Goal: Transaction & Acquisition: Purchase product/service

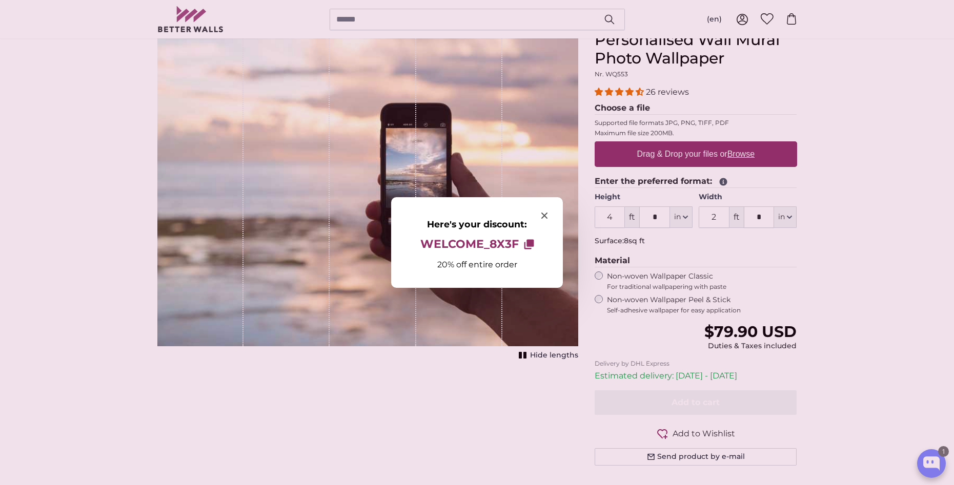
click at [742, 155] on div at bounding box center [477, 242] width 954 height 485
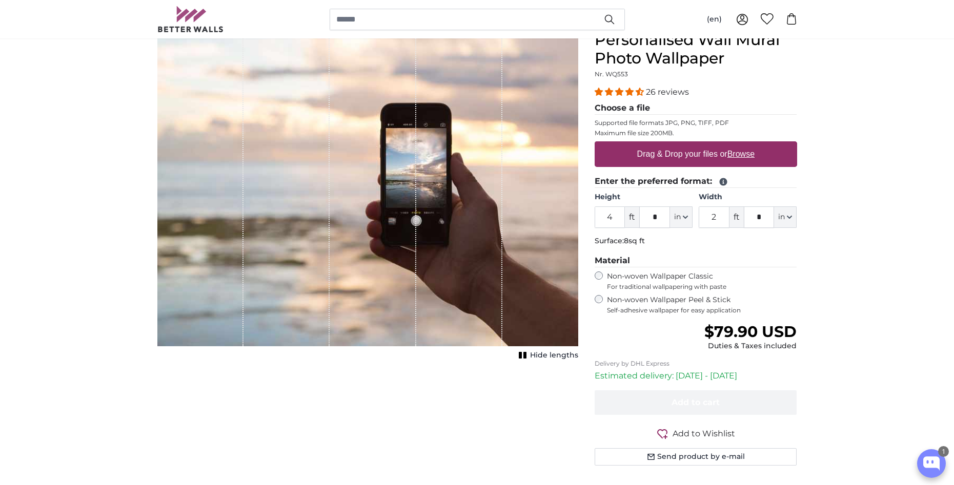
click at [742, 155] on u "Browse" at bounding box center [740, 154] width 27 height 9
click at [742, 145] on input "Drag & Drop your files or Browse" at bounding box center [695, 142] width 202 height 3
click at [739, 154] on u "Browse" at bounding box center [740, 154] width 27 height 9
click at [739, 145] on input "Drag & Drop your files or Browse" at bounding box center [695, 142] width 202 height 3
type input "**********"
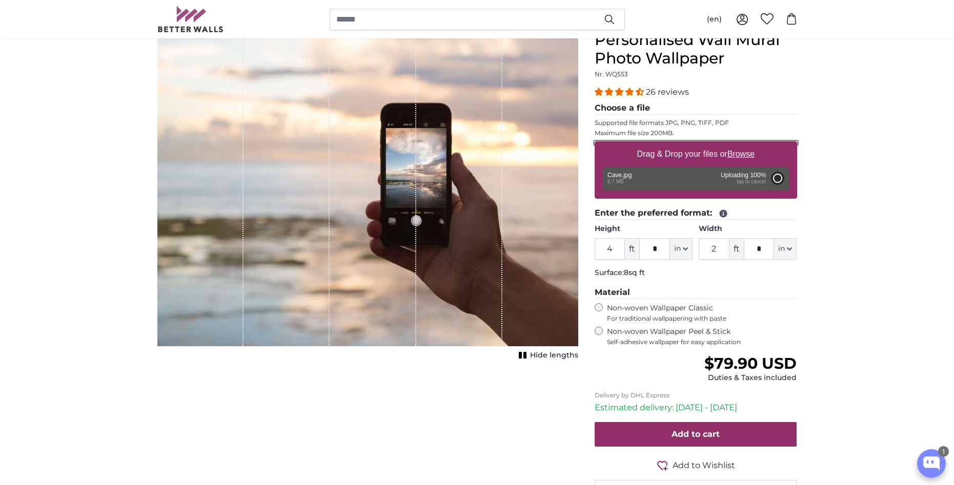
type input "6"
type input "4"
type input "*"
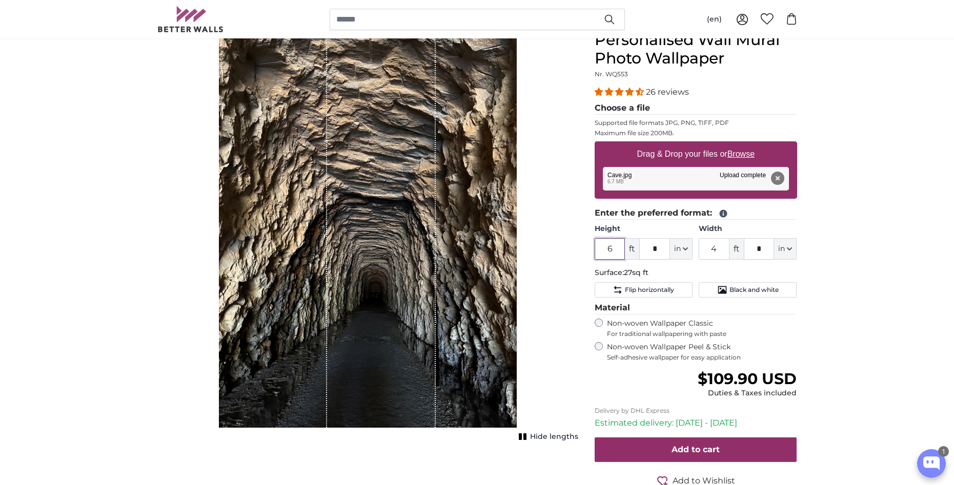
drag, startPoint x: 620, startPoint y: 250, endPoint x: 600, endPoint y: 253, distance: 20.3
click at [600, 253] on input "6" at bounding box center [609, 249] width 31 height 22
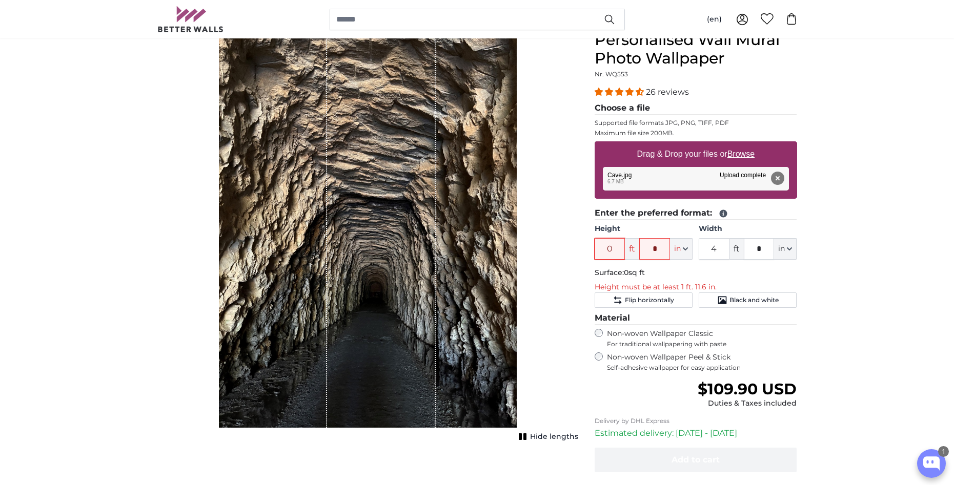
type input "0"
drag, startPoint x: 658, startPoint y: 251, endPoint x: 644, endPoint y: 250, distance: 14.4
click at [644, 250] on input "*" at bounding box center [654, 249] width 31 height 22
type input "**"
type input "3"
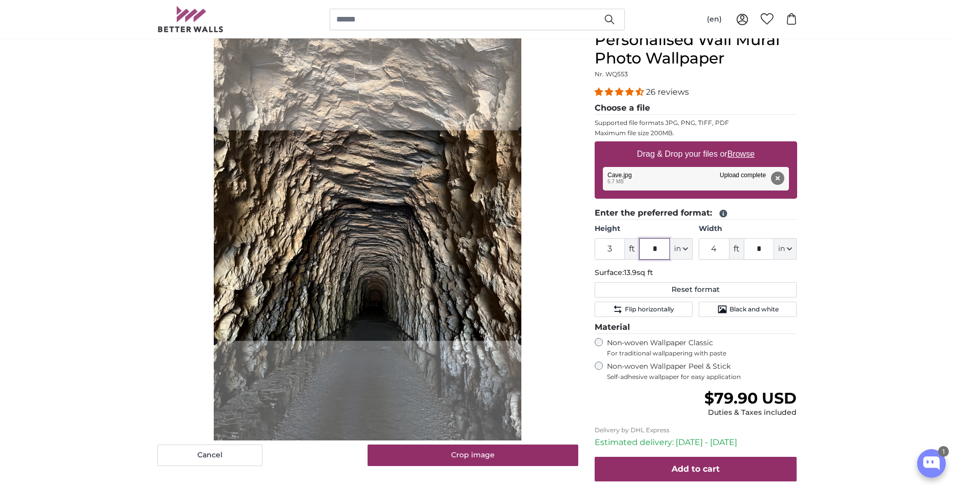
type input "*"
drag, startPoint x: 723, startPoint y: 249, endPoint x: 703, endPoint y: 250, distance: 19.5
click at [703, 250] on input "4" at bounding box center [713, 249] width 31 height 22
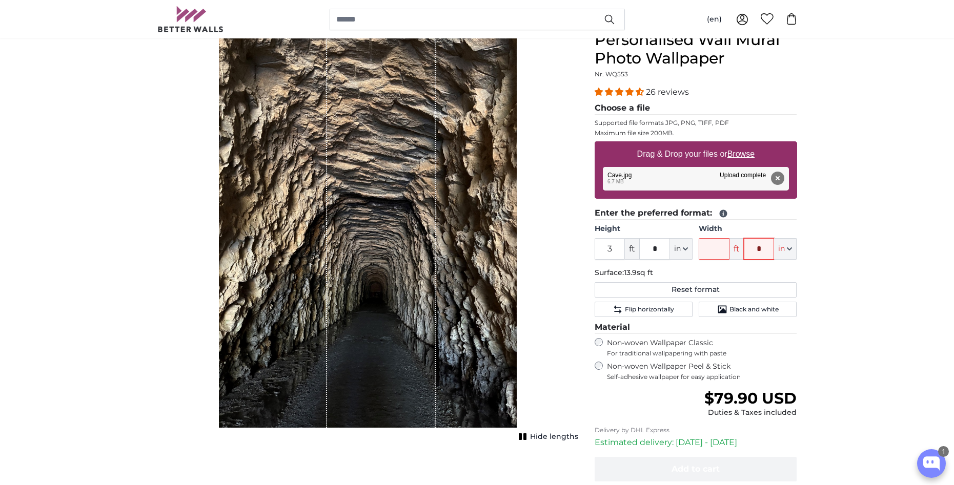
drag, startPoint x: 766, startPoint y: 249, endPoint x: 717, endPoint y: 245, distance: 48.3
click at [717, 245] on div "ft * in Centimeter (cm) Inches (inch) Feet (ft. in.)" at bounding box center [747, 249] width 98 height 22
type input "**"
click at [716, 271] on p "Surface: 13.9sq ft" at bounding box center [695, 273] width 202 height 10
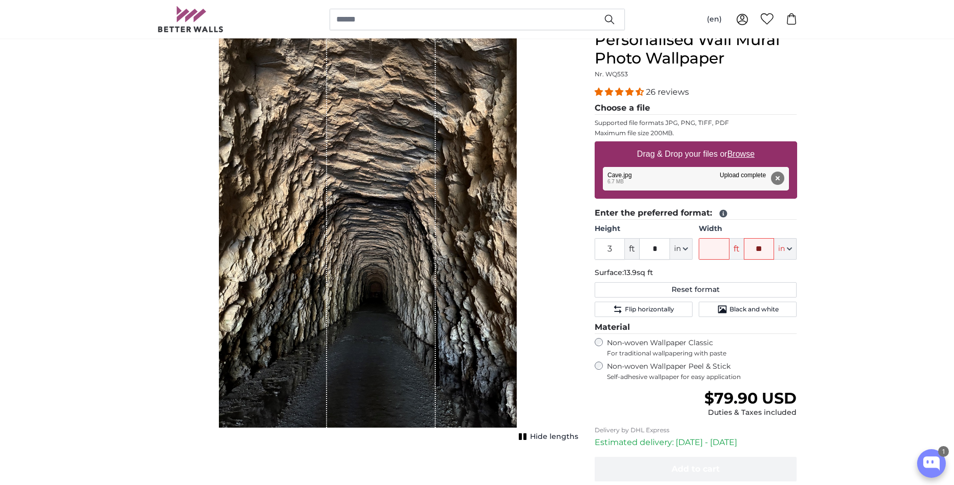
click at [713, 251] on input "Width" at bounding box center [713, 249] width 31 height 22
type input "1"
type input "2"
type input "**"
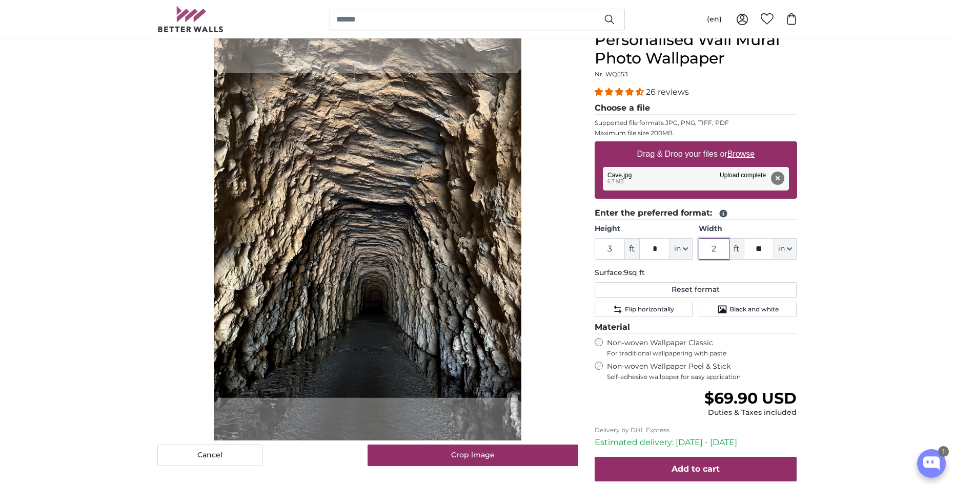
drag, startPoint x: 720, startPoint y: 250, endPoint x: 698, endPoint y: 246, distance: 21.8
click at [698, 246] on input "2" at bounding box center [713, 249] width 31 height 22
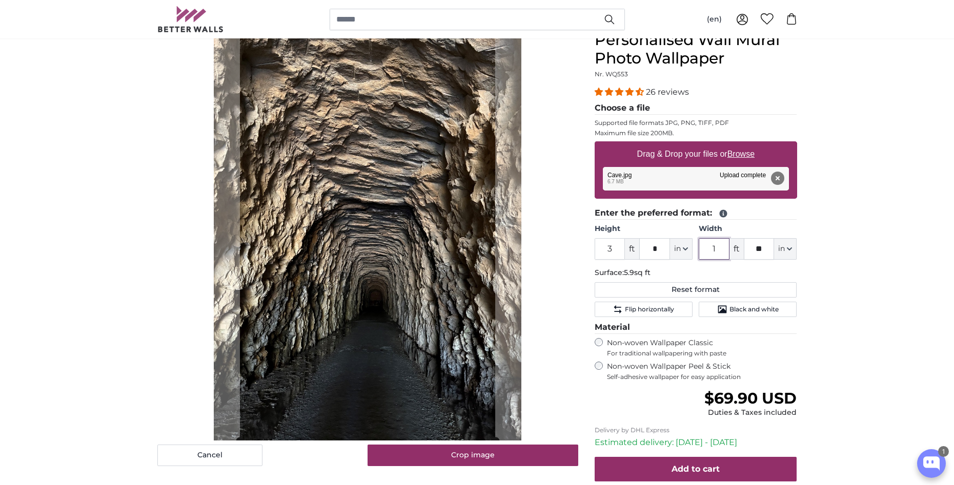
type input "1"
click at [368, 274] on cropper-handle at bounding box center [365, 236] width 255 height 410
click at [391, 302] on cropper-handle at bounding box center [368, 236] width 255 height 410
click at [210, 457] on button "Cancel" at bounding box center [209, 456] width 105 height 22
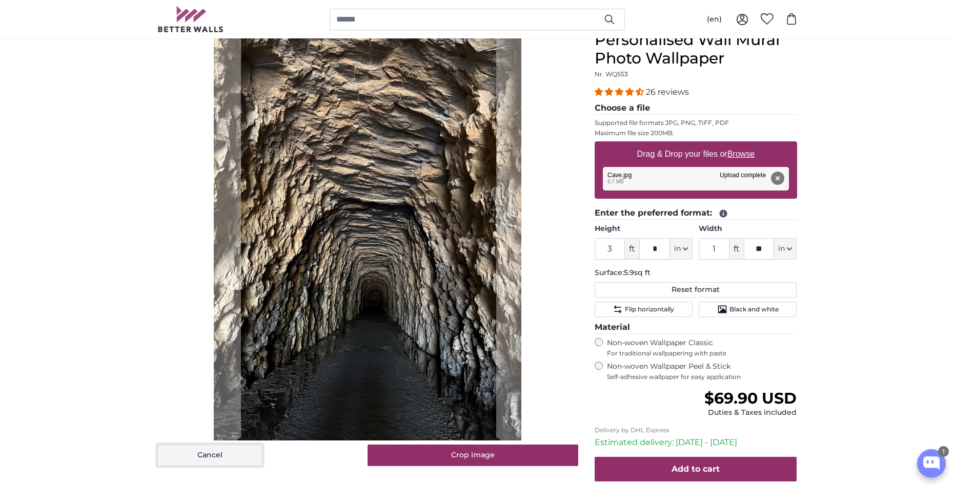
type input "6"
type input "*"
type input "4"
type input "*"
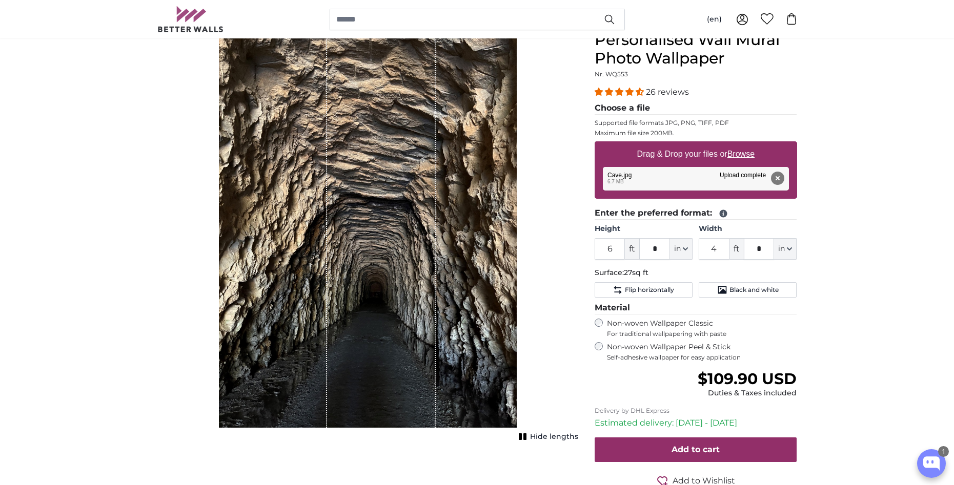
click at [558, 438] on span "Hide lengths" at bounding box center [554, 437] width 48 height 10
click at [558, 438] on span "Show lengths" at bounding box center [552, 437] width 52 height 10
drag, startPoint x: 325, startPoint y: 260, endPoint x: 290, endPoint y: 254, distance: 36.5
click at [290, 254] on div "1 of 1" at bounding box center [273, 229] width 109 height 397
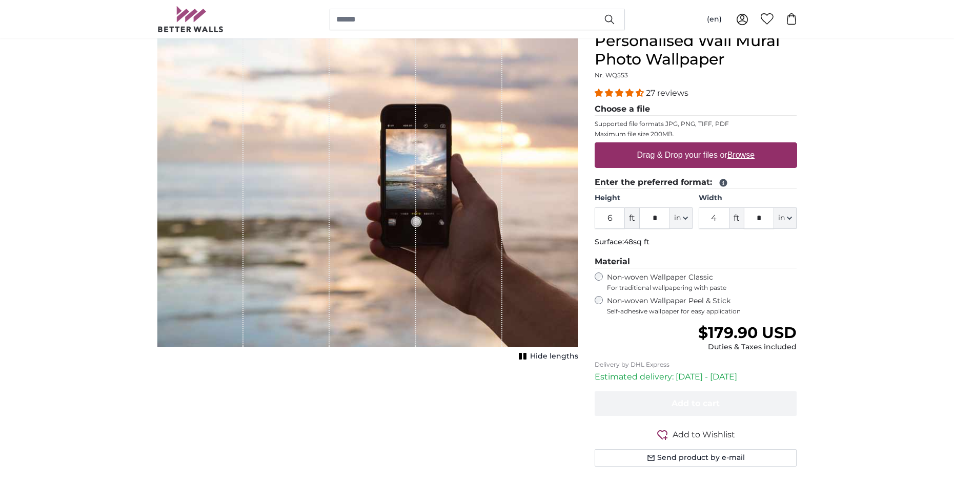
click at [744, 156] on u "Browse" at bounding box center [740, 155] width 27 height 9
click at [744, 146] on input "Drag & Drop your files or Browse" at bounding box center [695, 143] width 202 height 3
type input "**********"
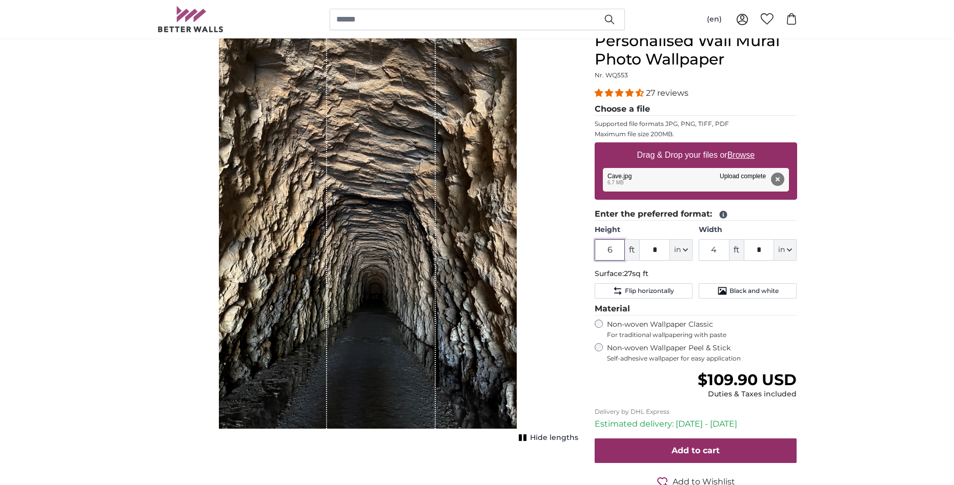
drag, startPoint x: 613, startPoint y: 250, endPoint x: 592, endPoint y: 250, distance: 21.0
click at [592, 250] on div "Personalised Wall Mural Photo Wallpaper Nr. WQ553 27 reviews Choose a file Supp…" at bounding box center [695, 285] width 219 height 507
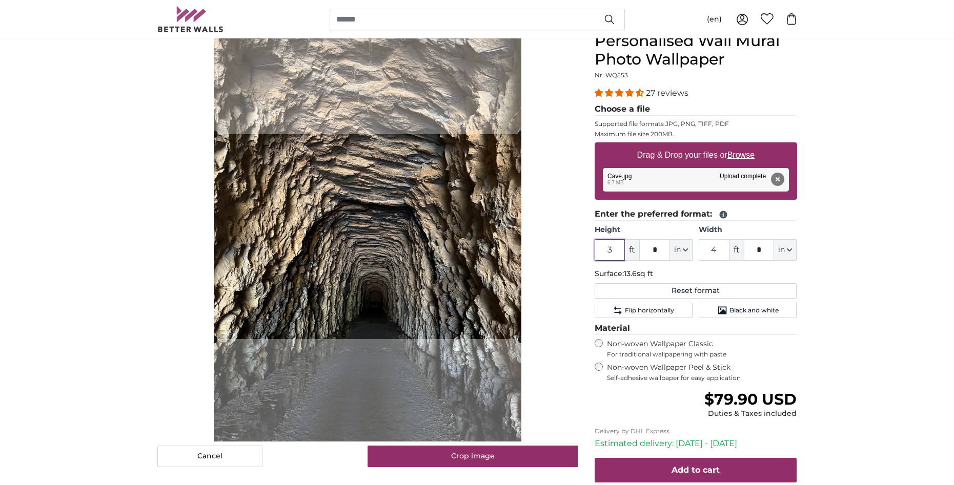
type input "3"
drag, startPoint x: 661, startPoint y: 248, endPoint x: 642, endPoint y: 251, distance: 19.2
click at [642, 251] on input "*" at bounding box center [654, 250] width 31 height 22
type input "*"
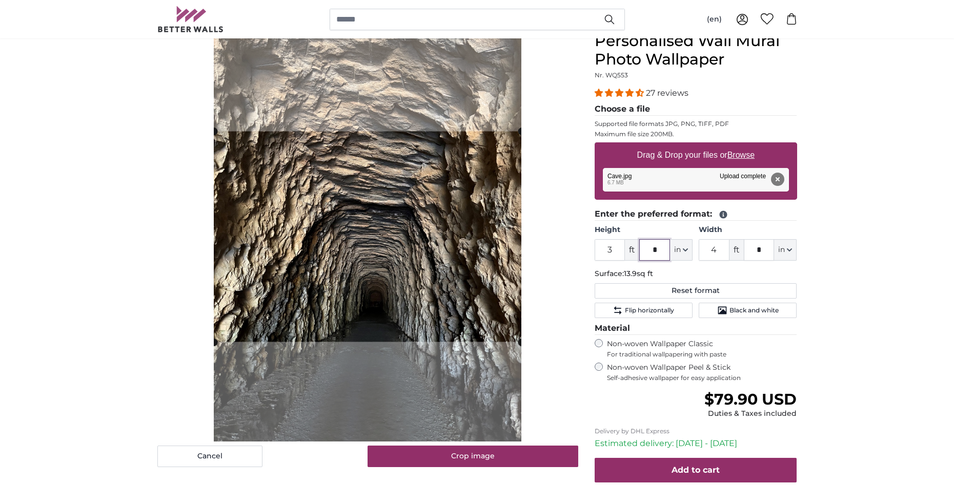
type input "*"
drag, startPoint x: 721, startPoint y: 249, endPoint x: 697, endPoint y: 249, distance: 24.6
click at [697, 249] on div "Height 3 ft * in Centimeter (cm) Inches (inch) Feet (ft. in.) Width 4 ft * in C…" at bounding box center [695, 243] width 202 height 36
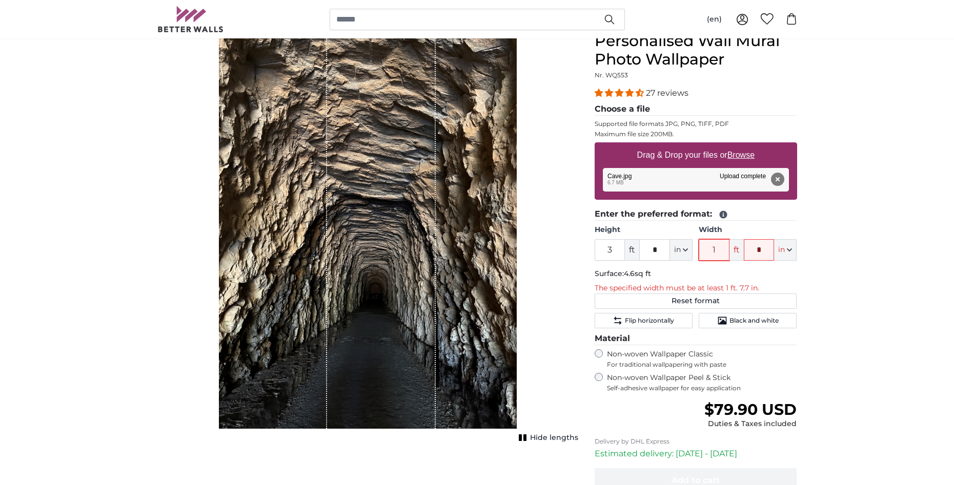
type input "1"
drag, startPoint x: 764, startPoint y: 248, endPoint x: 740, endPoint y: 250, distance: 23.6
click at [740, 250] on div "1 ft * in Centimeter (cm) Inches (inch) Feet (ft. in.)" at bounding box center [747, 250] width 98 height 22
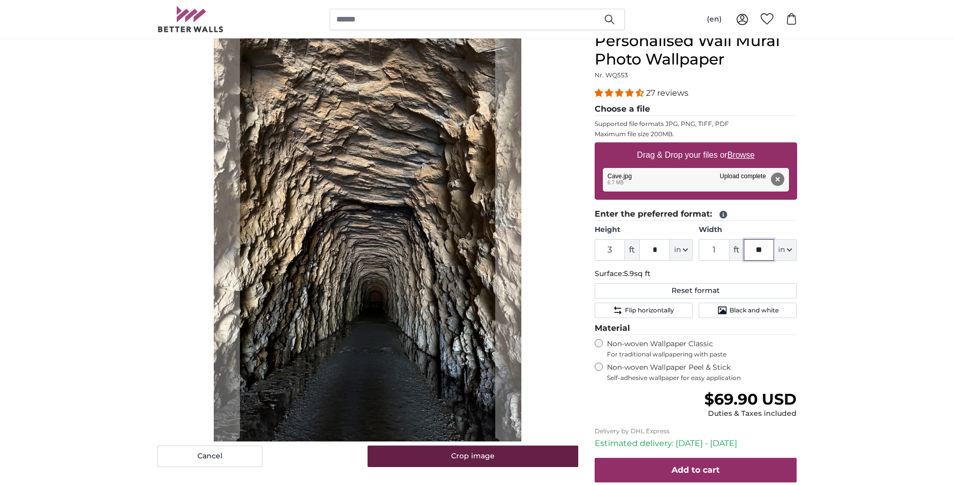
type input "**"
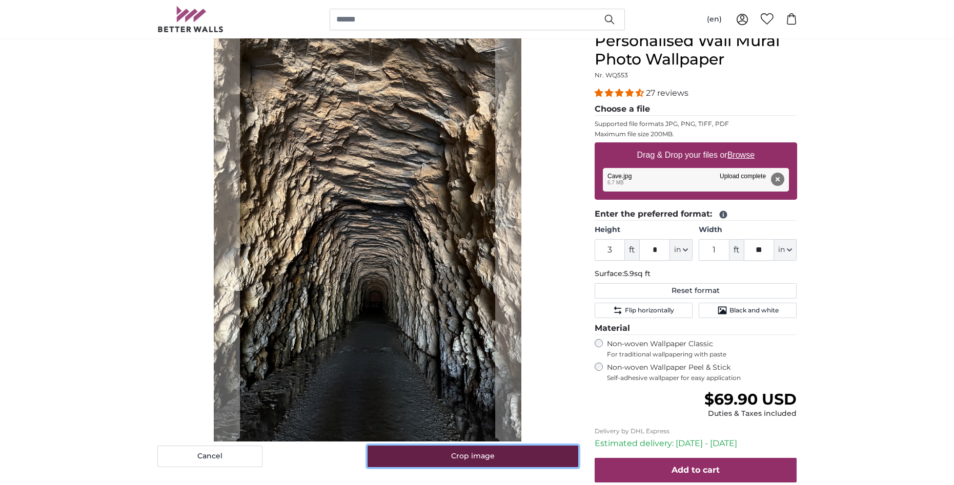
click at [476, 458] on button "Crop image" at bounding box center [472, 457] width 211 height 22
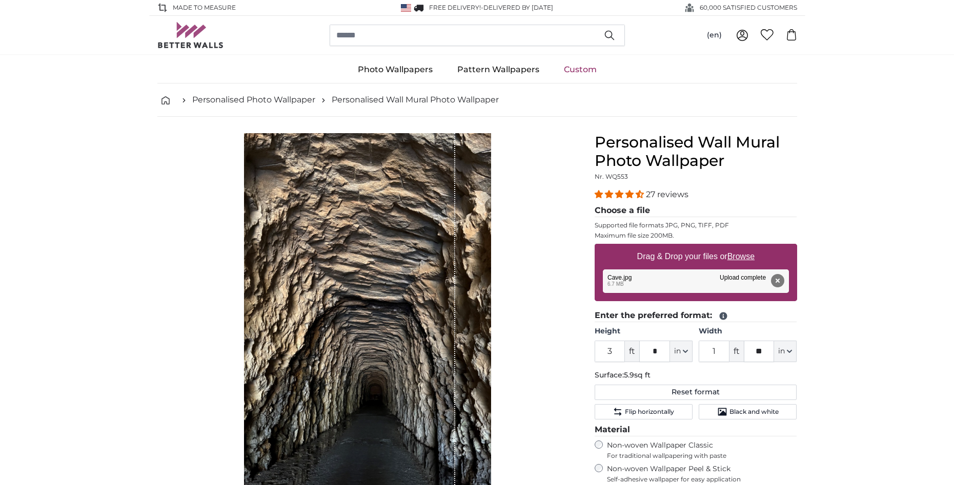
drag, startPoint x: 387, startPoint y: 327, endPoint x: 346, endPoint y: 325, distance: 40.6
click at [346, 325] on div "1 of 1" at bounding box center [349, 331] width 211 height 397
drag, startPoint x: 720, startPoint y: 353, endPoint x: 711, endPoint y: 353, distance: 8.7
click at [711, 353] on input "1" at bounding box center [713, 352] width 31 height 22
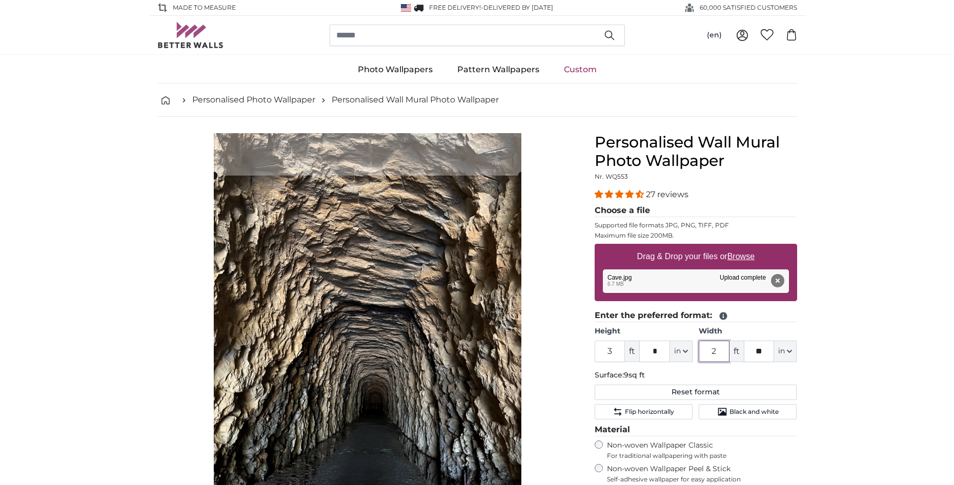
type input "2"
drag, startPoint x: 768, startPoint y: 349, endPoint x: 747, endPoint y: 351, distance: 21.1
click at [747, 352] on input "**" at bounding box center [759, 352] width 31 height 22
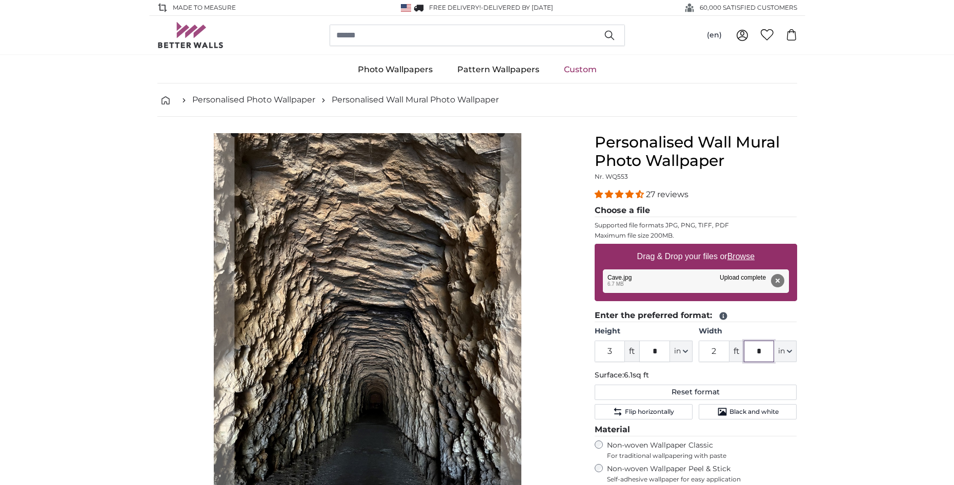
scroll to position [102, 0]
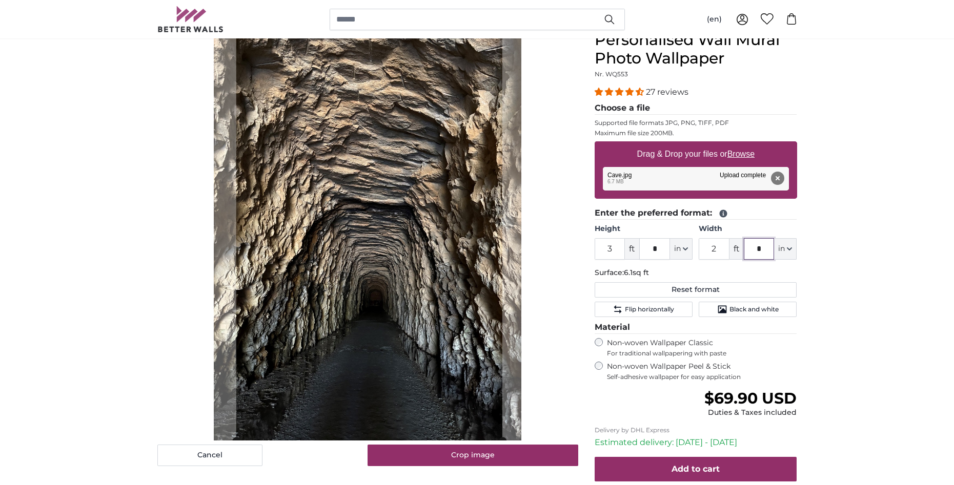
click at [386, 306] on cropper-handle at bounding box center [369, 236] width 266 height 410
type input "*"
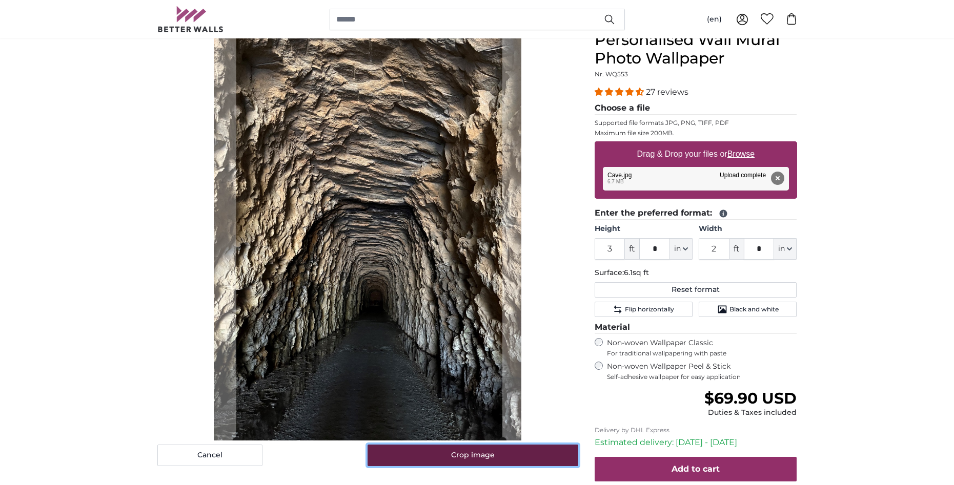
click at [465, 455] on button "Crop image" at bounding box center [472, 456] width 211 height 22
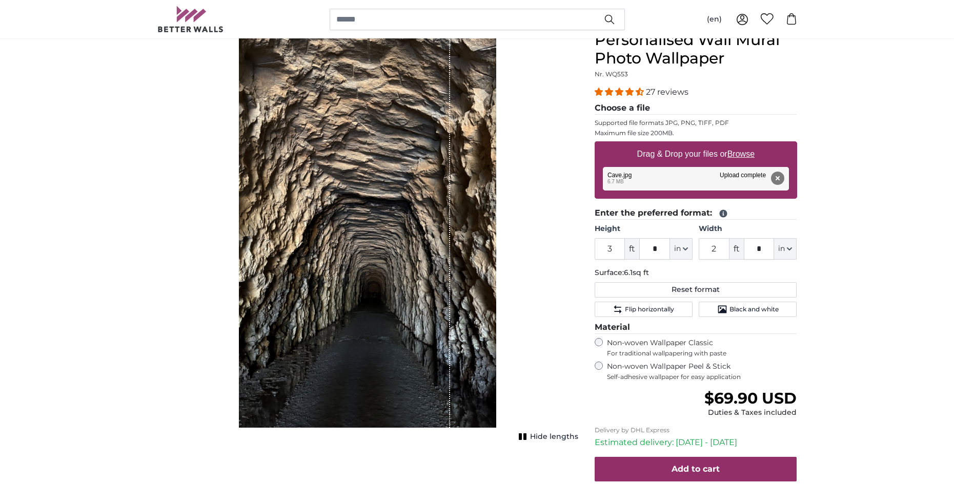
drag, startPoint x: 369, startPoint y: 293, endPoint x: 387, endPoint y: 291, distance: 18.1
click at [387, 291] on div "1 of 1" at bounding box center [344, 229] width 211 height 397
click at [548, 437] on span "Hide lengths" at bounding box center [554, 437] width 48 height 10
click at [544, 437] on span "Show lengths" at bounding box center [552, 437] width 52 height 10
drag, startPoint x: 660, startPoint y: 250, endPoint x: 646, endPoint y: 245, distance: 14.9
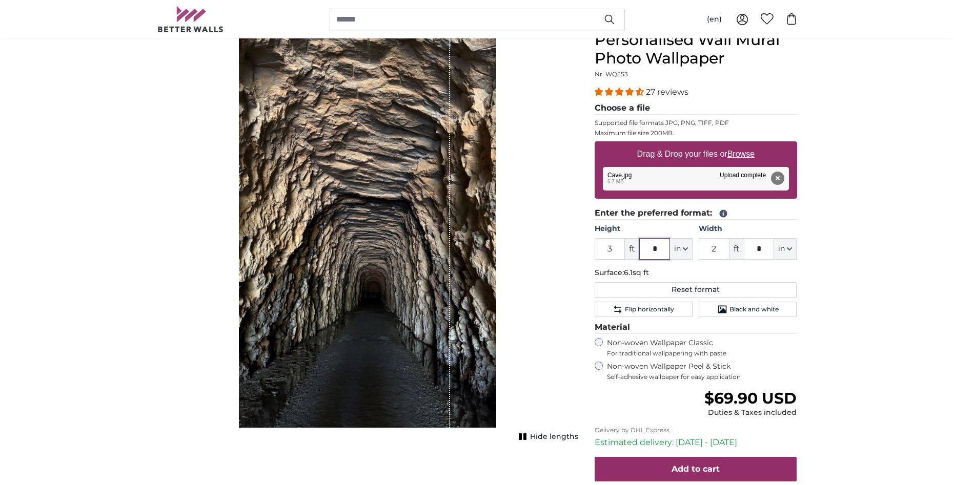
click at [646, 245] on input "*" at bounding box center [654, 249] width 31 height 22
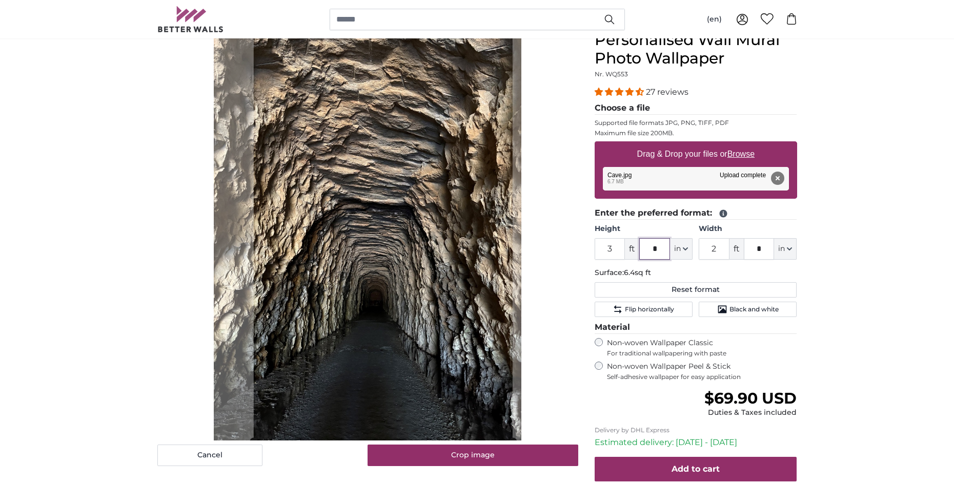
click at [423, 325] on cropper-handle at bounding box center [383, 236] width 259 height 410
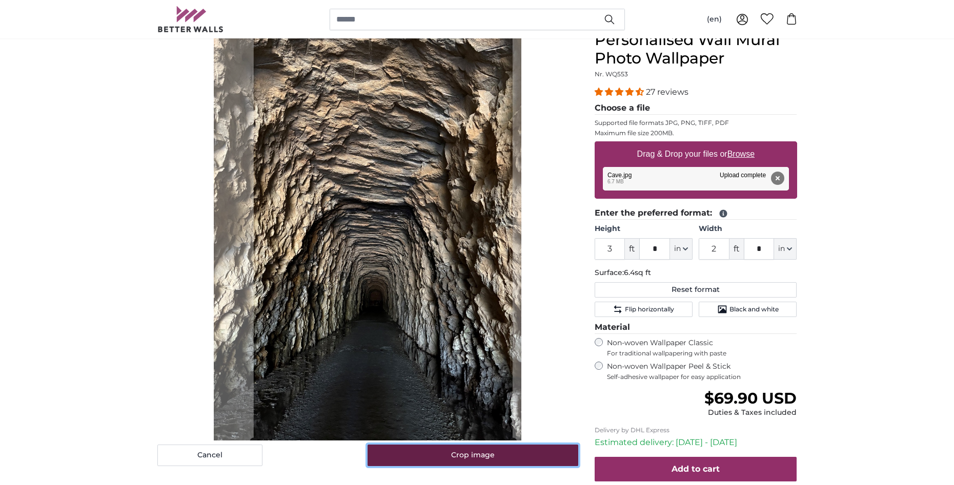
click at [474, 458] on button "Crop image" at bounding box center [472, 456] width 211 height 22
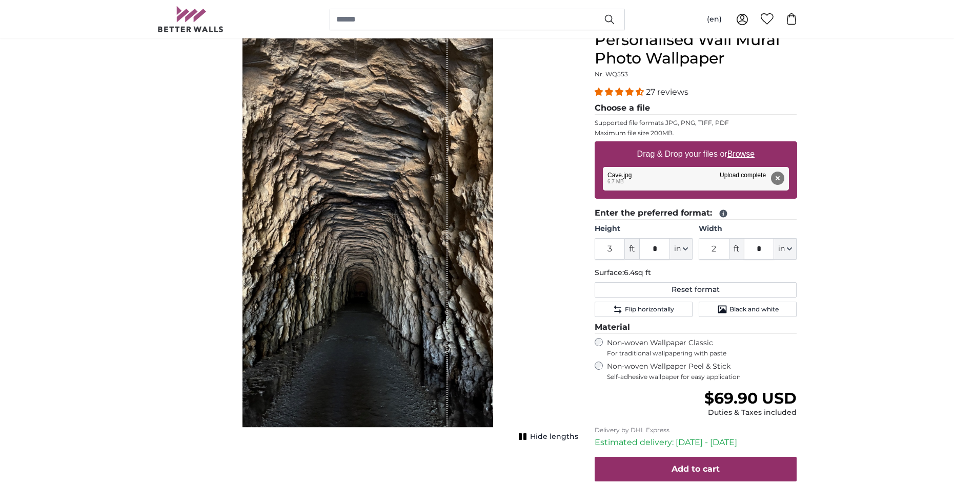
click at [551, 438] on span "Hide lengths" at bounding box center [554, 437] width 48 height 10
drag, startPoint x: 661, startPoint y: 249, endPoint x: 645, endPoint y: 248, distance: 15.9
click at [645, 248] on input "*" at bounding box center [654, 249] width 31 height 22
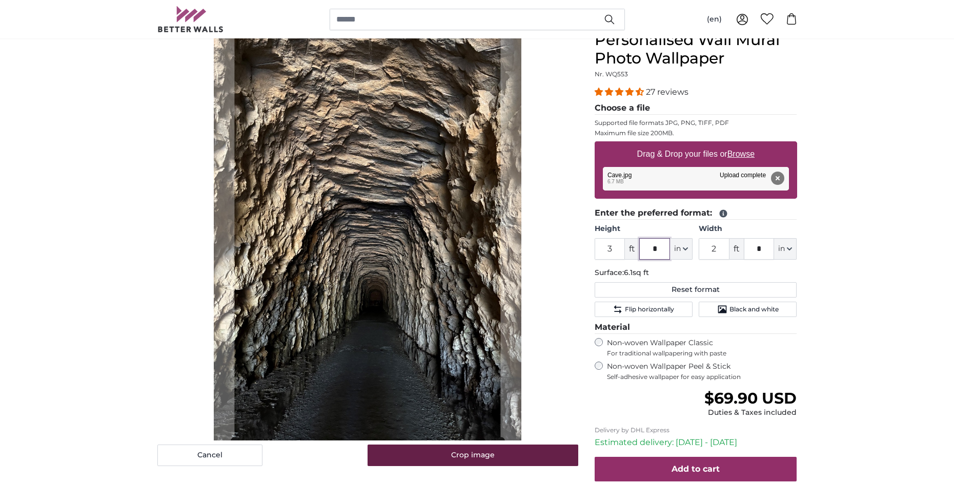
type input "*"
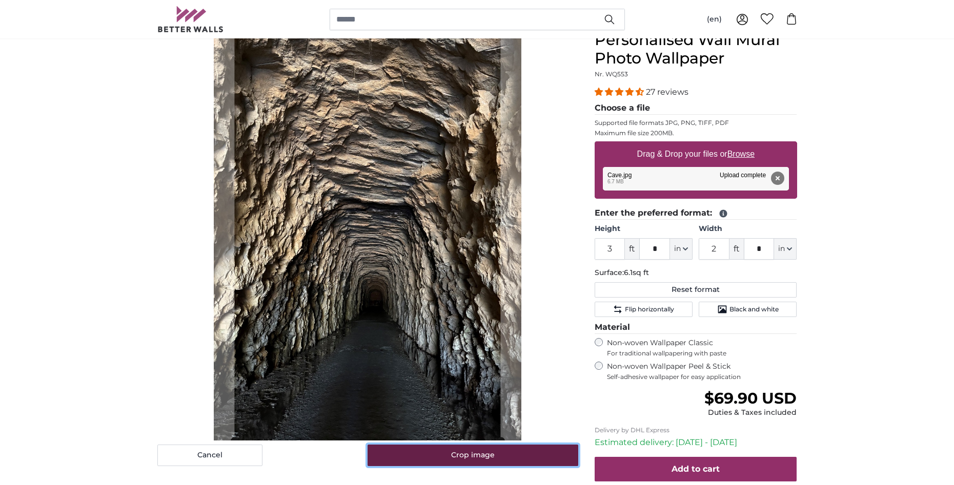
click at [473, 455] on button "Crop image" at bounding box center [472, 456] width 211 height 22
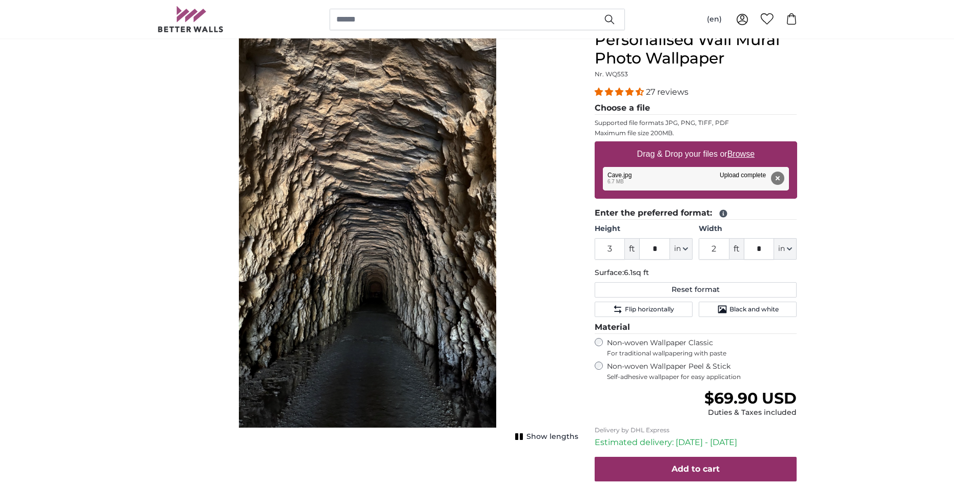
click at [544, 436] on span "Show lengths" at bounding box center [552, 437] width 52 height 10
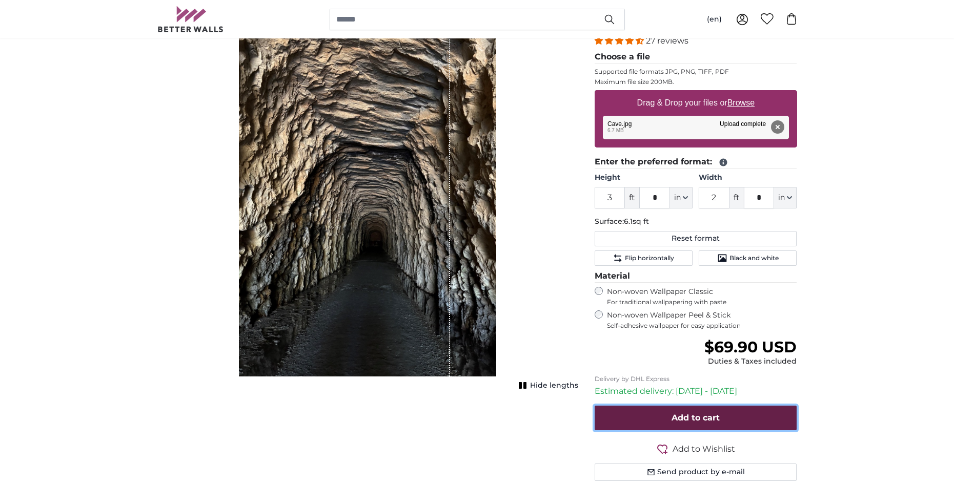
click at [696, 421] on span "Add to cart" at bounding box center [695, 418] width 48 height 10
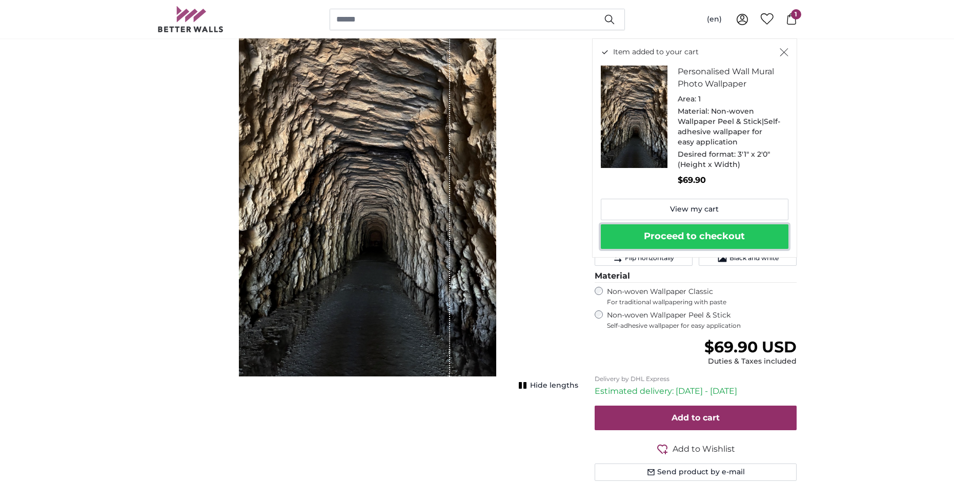
click at [687, 238] on button "Proceed to checkout" at bounding box center [695, 236] width 188 height 25
